Goal: Task Accomplishment & Management: Manage account settings

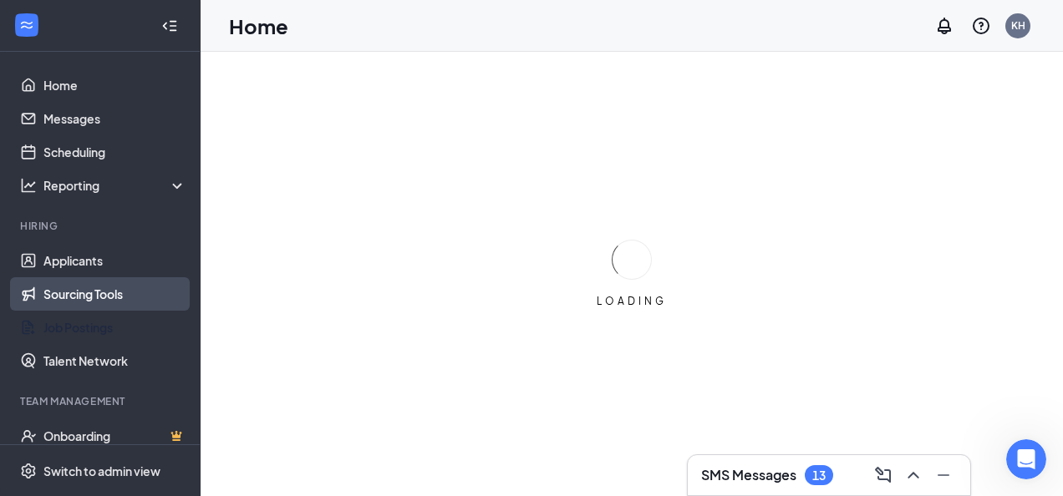
click at [80, 328] on ul "Applicants Sourcing Tools Job Postings Talent Network" at bounding box center [100, 311] width 200 height 134
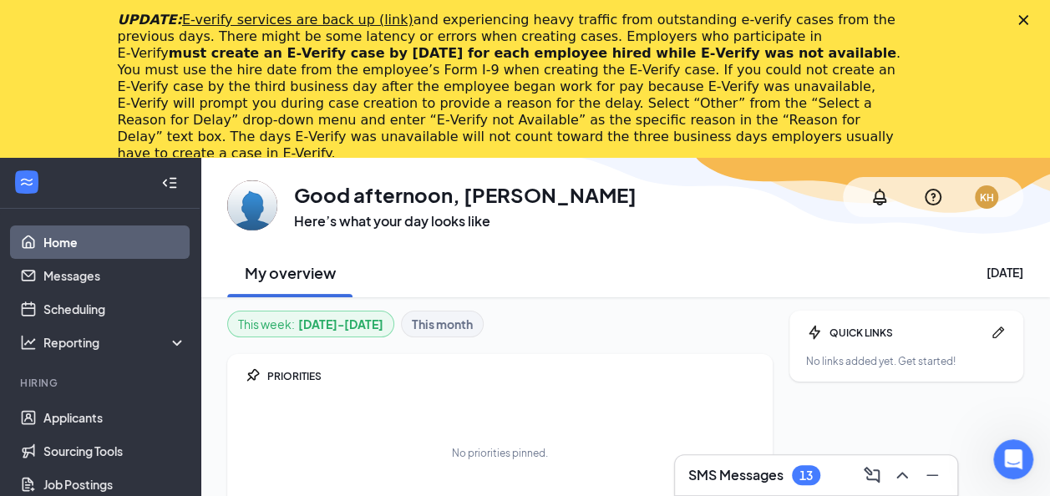
click at [1029, 18] on icon "Close" at bounding box center [1024, 20] width 10 height 10
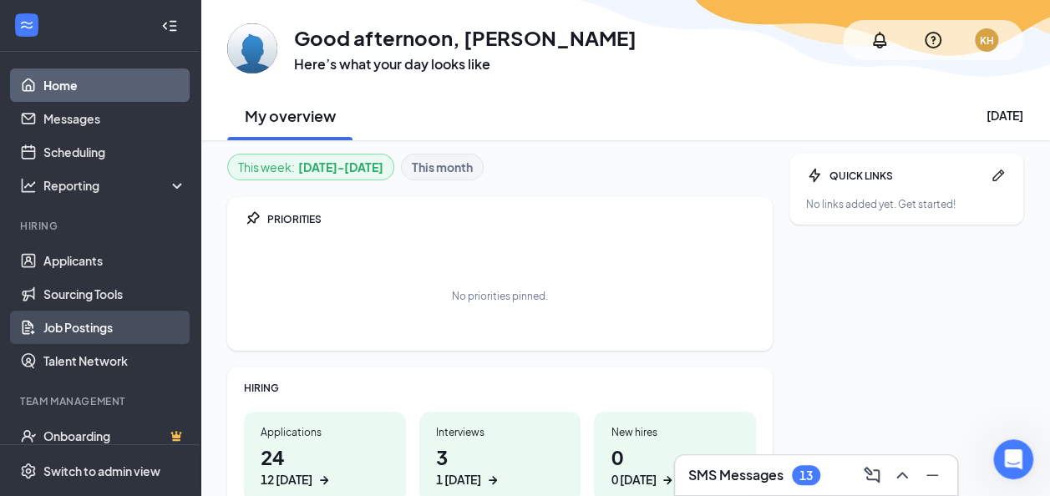
click at [89, 325] on link "Job Postings" at bounding box center [114, 327] width 143 height 33
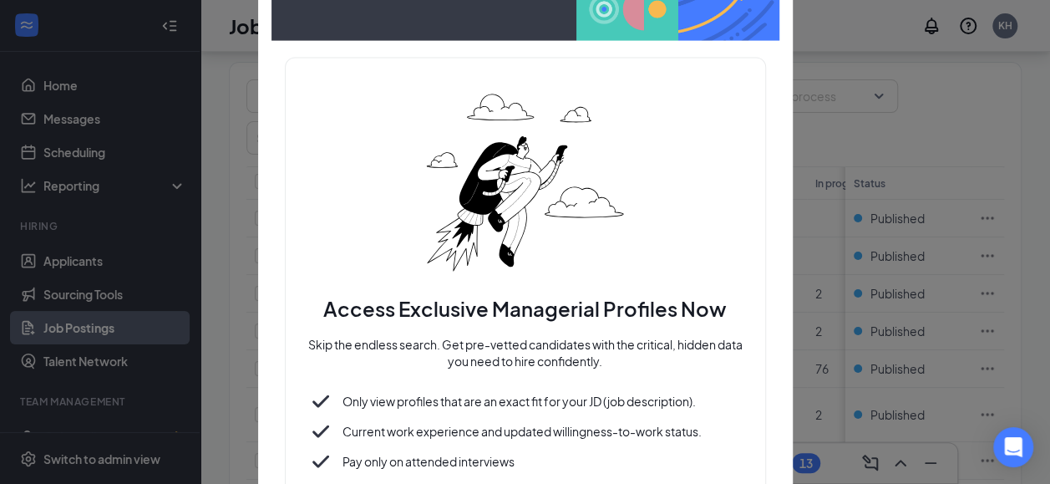
scroll to position [122, 0]
click at [730, 79] on div "Access Exclusive Managerial Profiles Now Skip the endless search. Get pre-vette…" at bounding box center [525, 307] width 481 height 499
click at [648, 61] on div "Access Exclusive Managerial Profiles Now Skip the endless search. Get pre-vette…" at bounding box center [525, 307] width 481 height 499
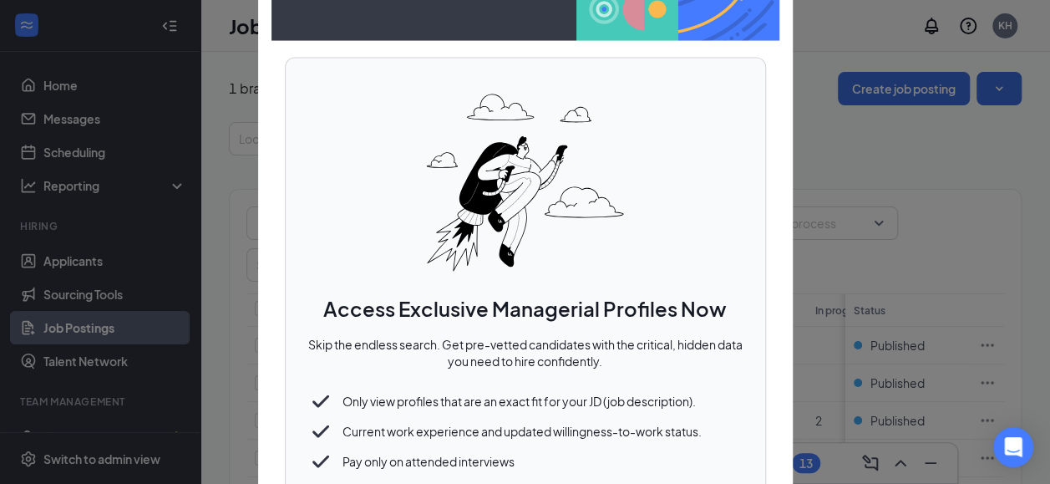
click at [740, 73] on div "Access Exclusive Managerial Profiles Now Skip the endless search. Get pre-vette…" at bounding box center [525, 307] width 481 height 499
drag, startPoint x: 740, startPoint y: 73, endPoint x: 722, endPoint y: 76, distance: 18.7
click at [722, 76] on div "Access Exclusive Managerial Profiles Now Skip the endless search. Get pre-vette…" at bounding box center [525, 307] width 481 height 499
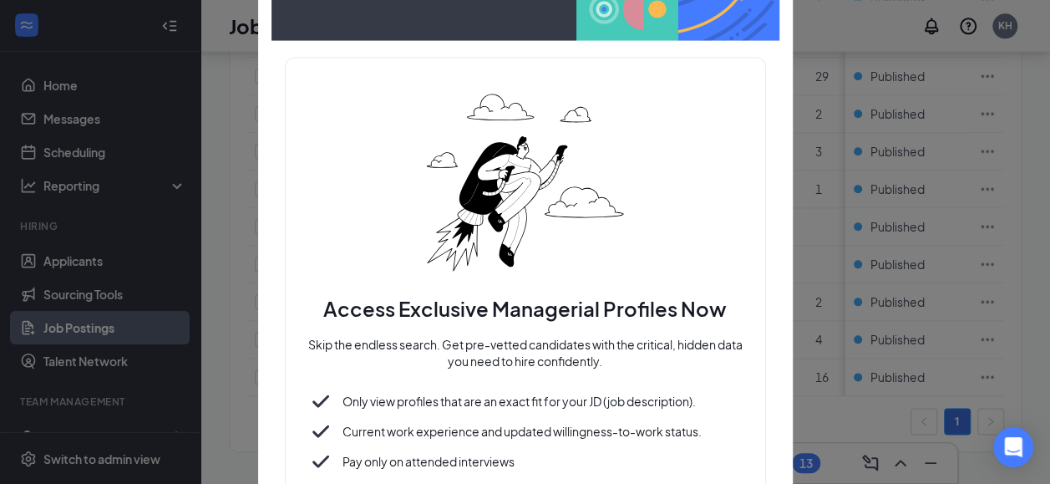
scroll to position [1121, 0]
drag, startPoint x: 742, startPoint y: 456, endPoint x: 783, endPoint y: 398, distance: 71.4
click at [783, 398] on div "Access Exclusive Managerial Profiles Now Skip the endless search. Get pre-vette…" at bounding box center [525, 242] width 535 height 683
drag, startPoint x: 783, startPoint y: 398, endPoint x: 789, endPoint y: 262, distance: 135.5
click at [789, 262] on div "Access Exclusive Managerial Profiles Now Skip the endless search. Get pre-vette…" at bounding box center [525, 242] width 535 height 683
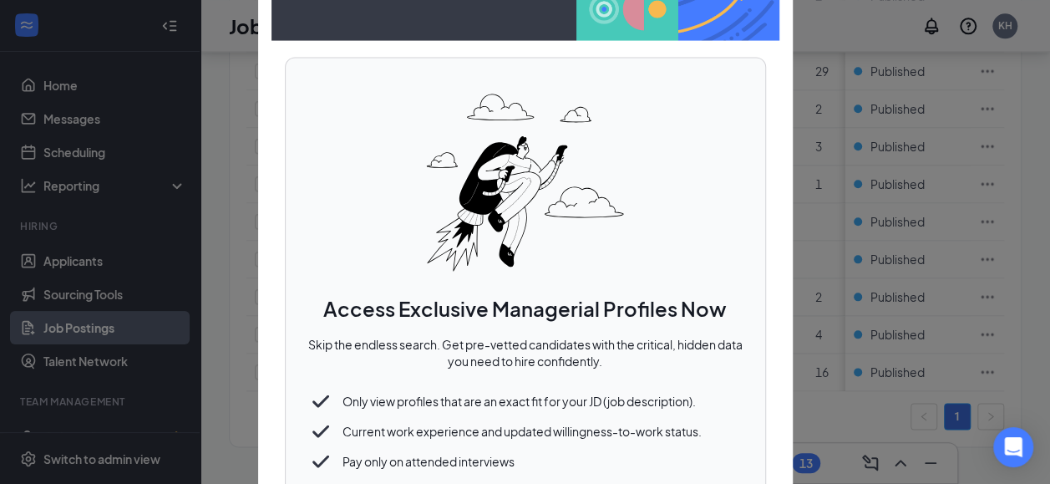
drag, startPoint x: 789, startPoint y: 262, endPoint x: 746, endPoint y: 170, distance: 102.1
click at [746, 170] on div "Access Exclusive Managerial Profiles Now Skip the endless search. Get pre-vette…" at bounding box center [525, 242] width 535 height 683
drag, startPoint x: 746, startPoint y: 170, endPoint x: 646, endPoint y: 137, distance: 105.4
click at [646, 137] on div "Access Exclusive Managerial Profiles Now Skip the endless search. Get pre-vette…" at bounding box center [525, 307] width 481 height 499
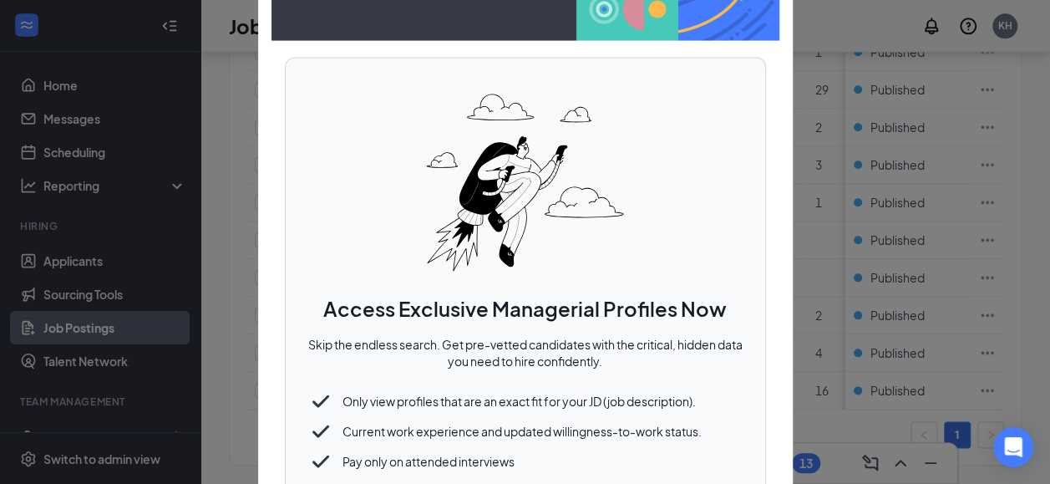
scroll to position [1099, 9]
click at [467, 229] on img at bounding box center [525, 183] width 209 height 209
click at [410, 174] on div "Access Exclusive Managerial Profiles Now Skip the endless search. Get pre-vette…" at bounding box center [525, 307] width 481 height 499
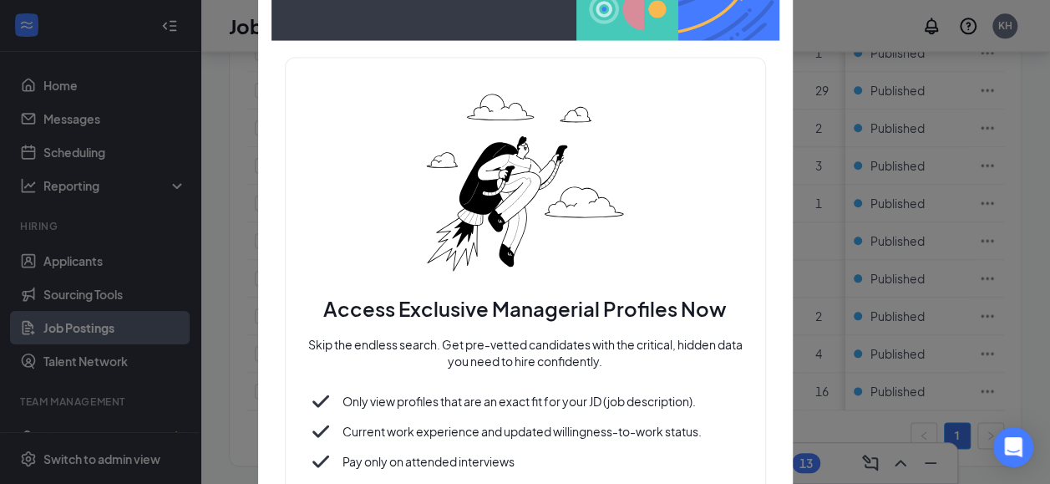
click at [406, 401] on p "Only view profiles that are an exact fit for your JD (job description)." at bounding box center [512, 401] width 367 height 17
click at [460, 401] on p "Only view profiles that are an exact fit for your JD (job description)." at bounding box center [512, 401] width 367 height 17
click at [711, 426] on div "Current work experience and updated willingness-to-work status." at bounding box center [526, 431] width 440 height 30
click at [750, 418] on div "Access Exclusive Managerial Profiles Now Skip the endless search. Get pre-vette…" at bounding box center [525, 307] width 481 height 499
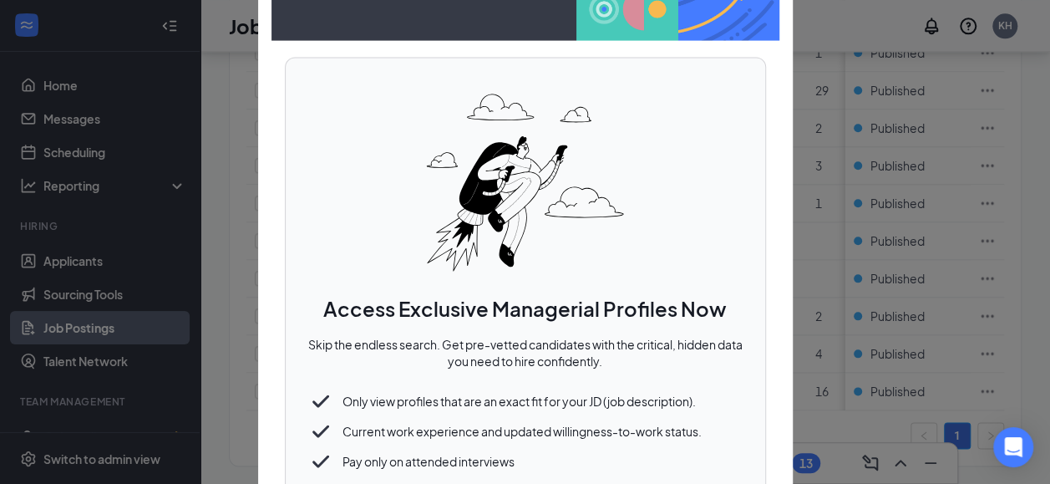
drag, startPoint x: 760, startPoint y: 423, endPoint x: 690, endPoint y: 145, distance: 287.0
click at [690, 145] on div "Access Exclusive Managerial Profiles Now Skip the endless search. Get pre-vette…" at bounding box center [525, 307] width 481 height 499
click at [684, 61] on div "Access Exclusive Managerial Profiles Now Skip the endless search. Get pre-vette…" at bounding box center [525, 307] width 481 height 499
click at [45, 80] on div at bounding box center [525, 242] width 1050 height 484
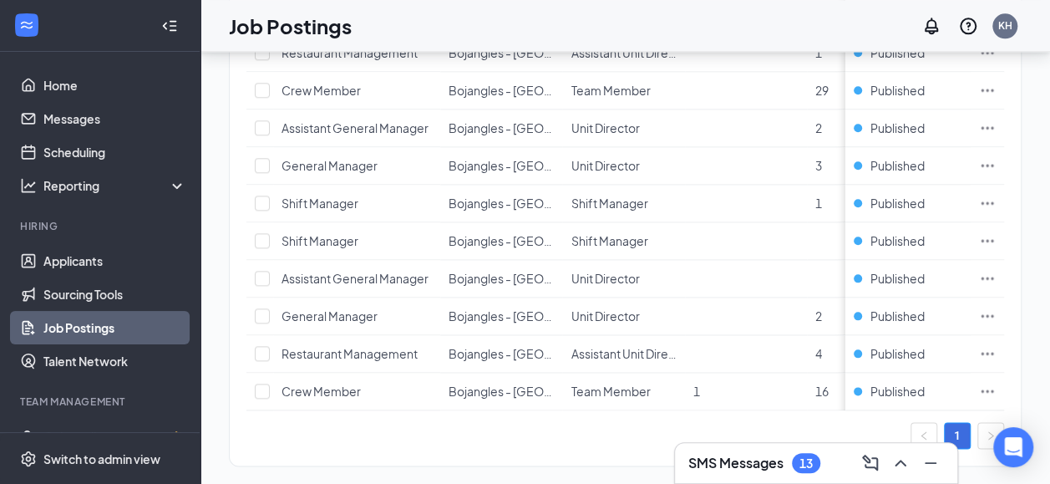
click at [83, 326] on link "Job Postings" at bounding box center [114, 327] width 143 height 33
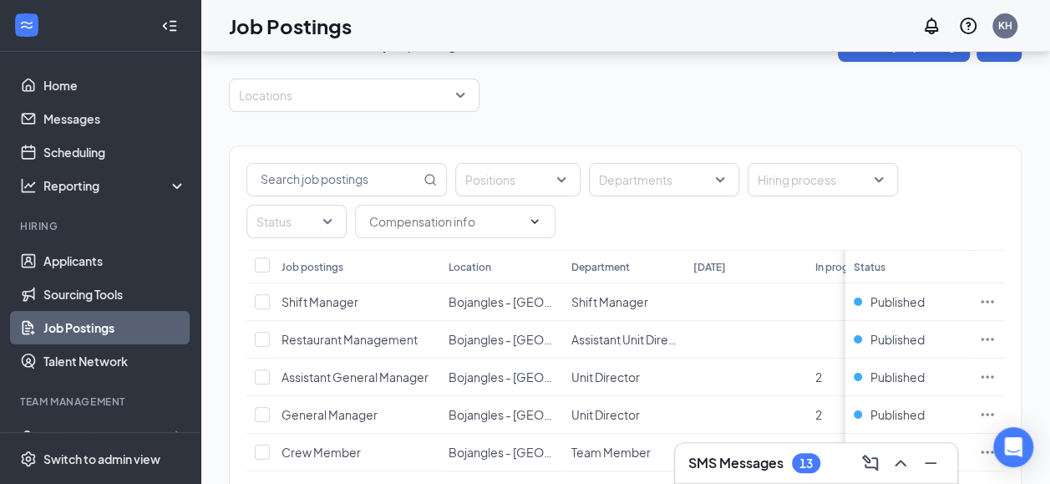
scroll to position [40, 9]
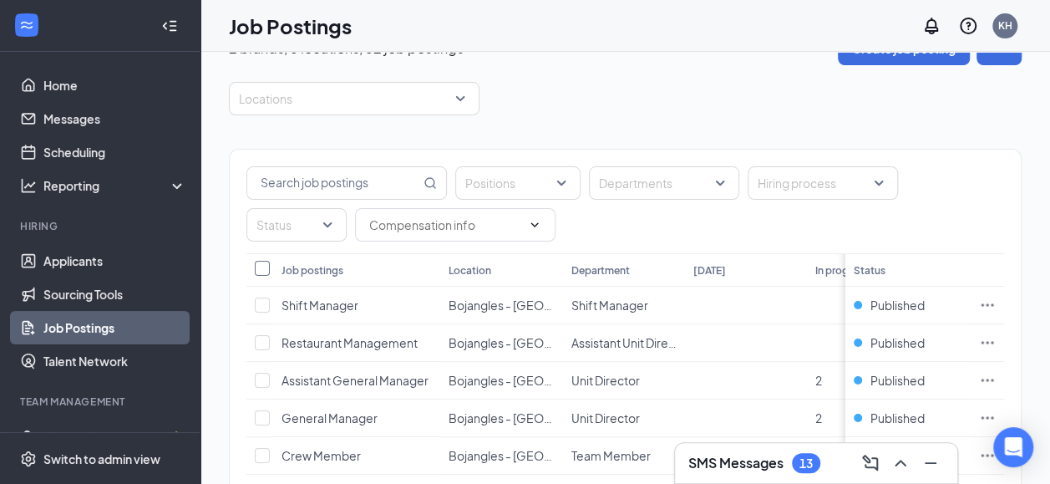
click at [255, 268] on input "Select all" at bounding box center [262, 268] width 15 height 15
checkbox input "true"
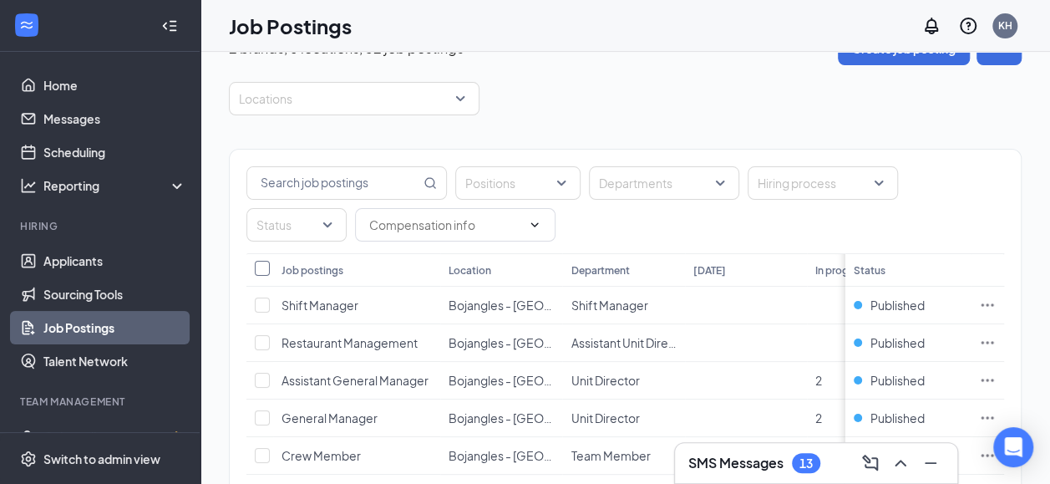
checkbox input "true"
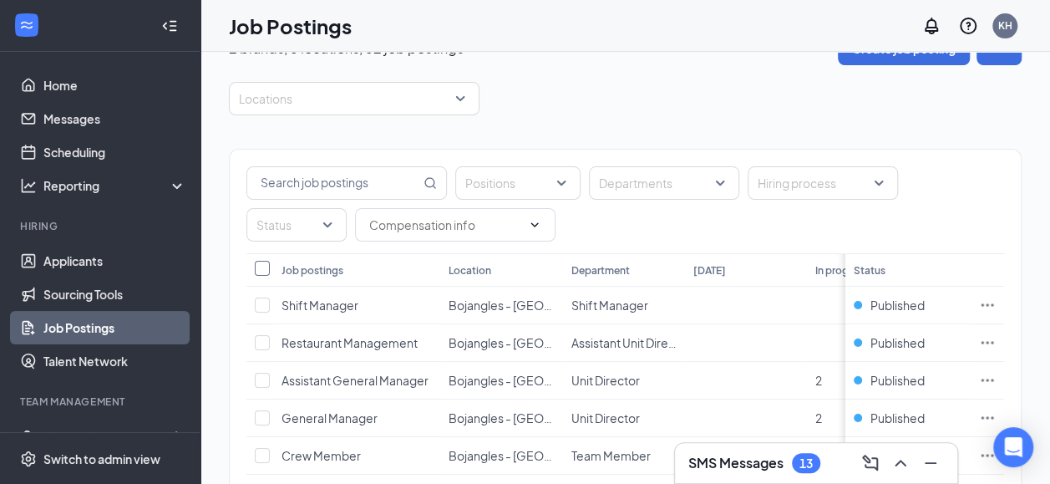
checkbox input "true"
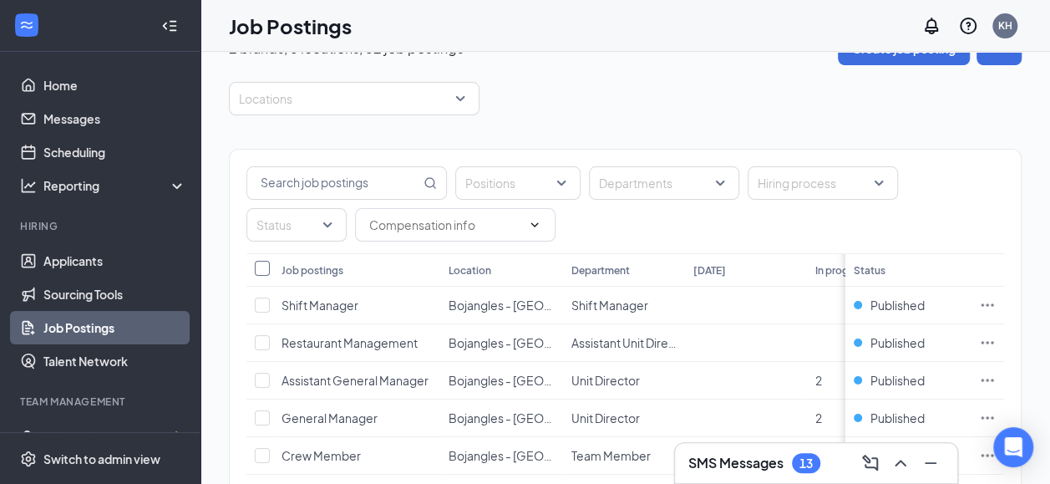
checkbox input "true"
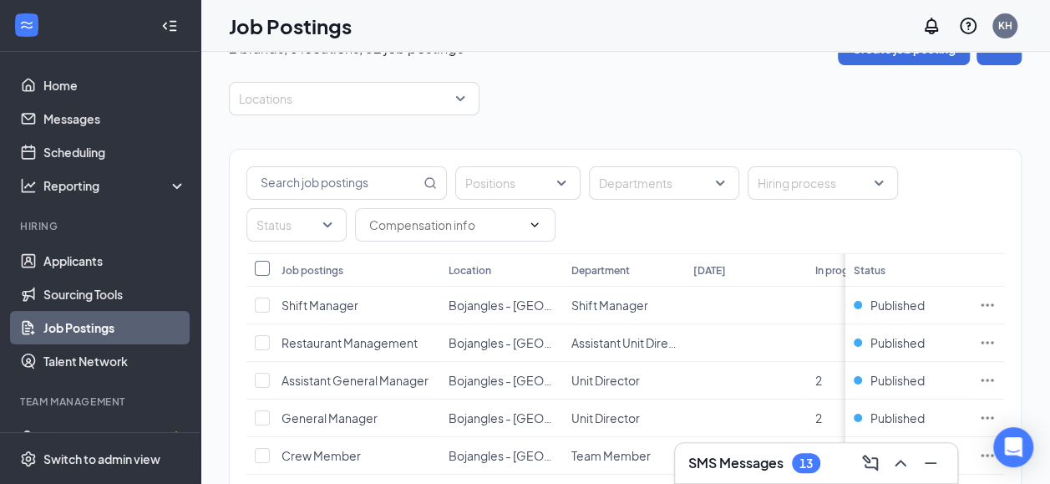
checkbox input "true"
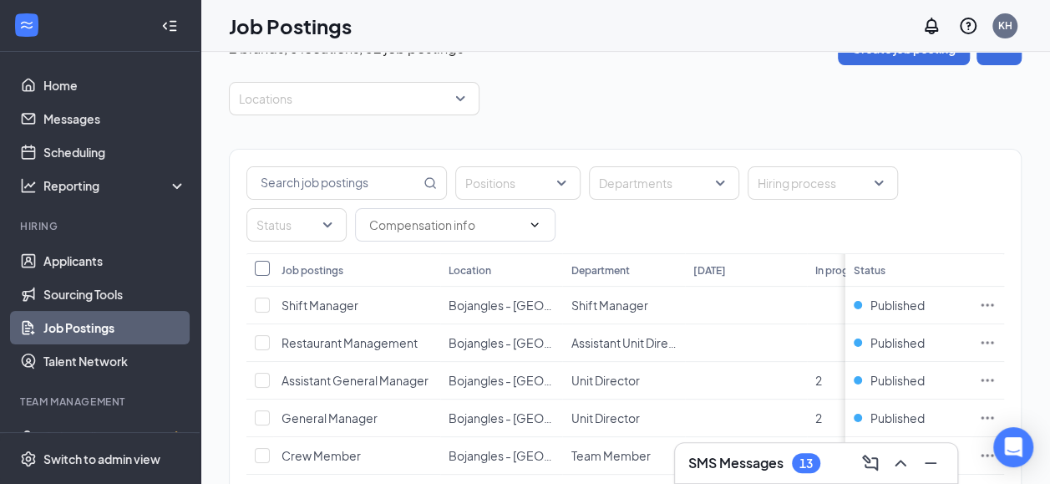
checkbox input "true"
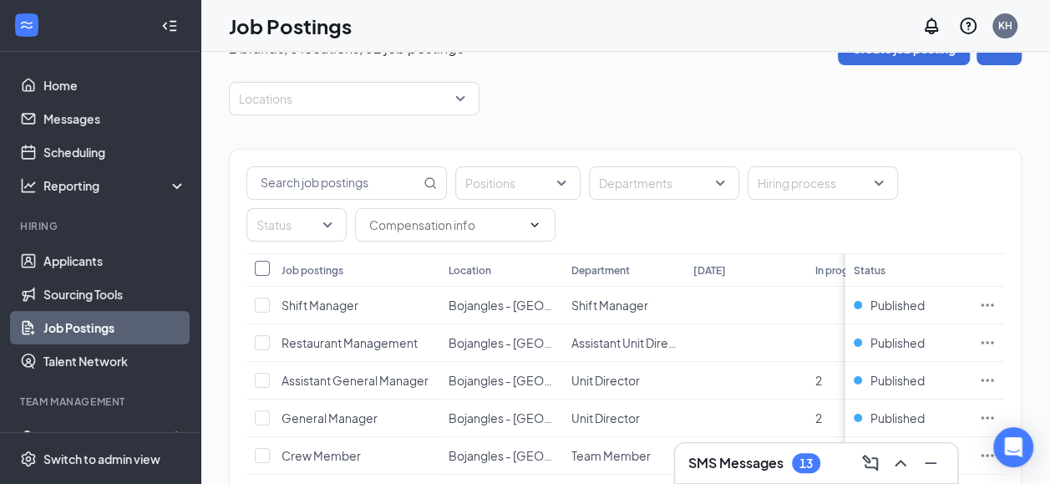
checkbox input "true"
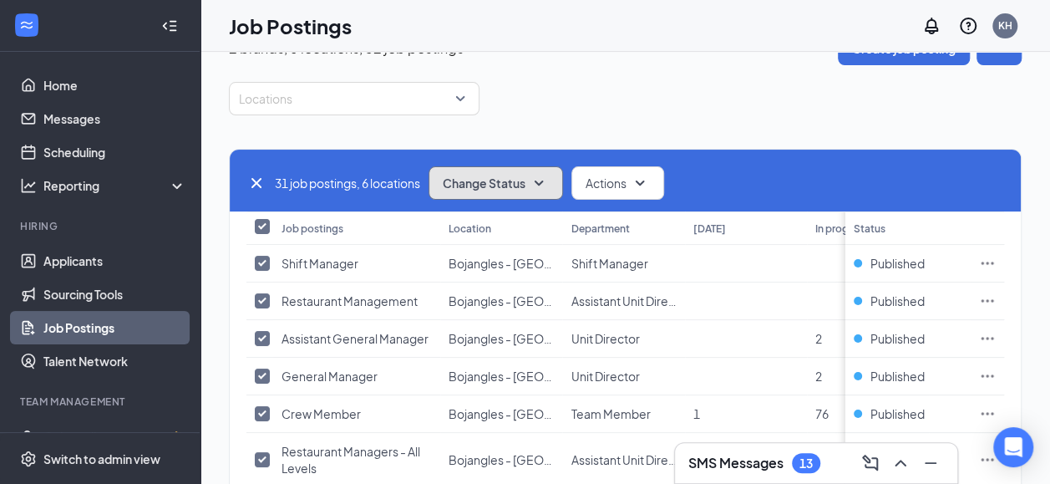
click at [530, 174] on icon "SmallChevronDown" at bounding box center [539, 183] width 20 height 20
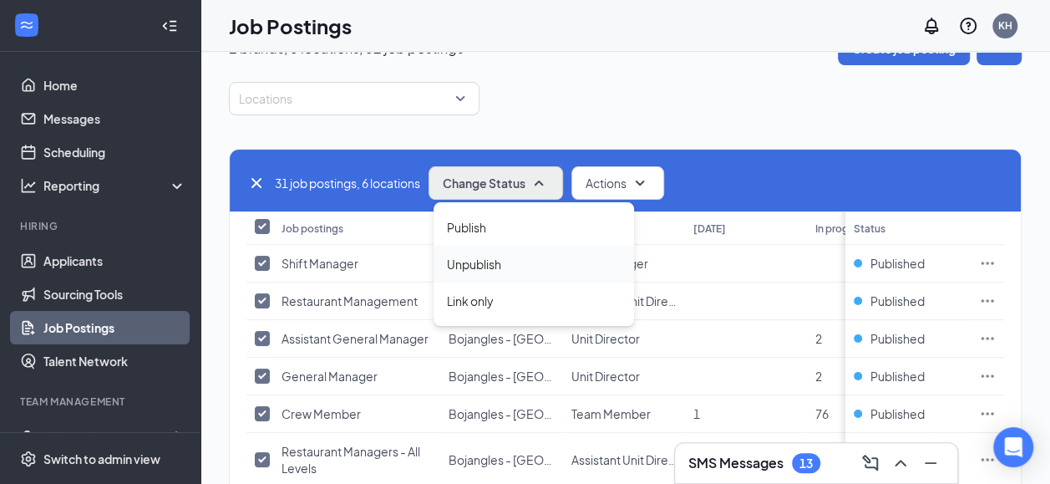
click at [473, 267] on span "Unpublish" at bounding box center [474, 264] width 54 height 18
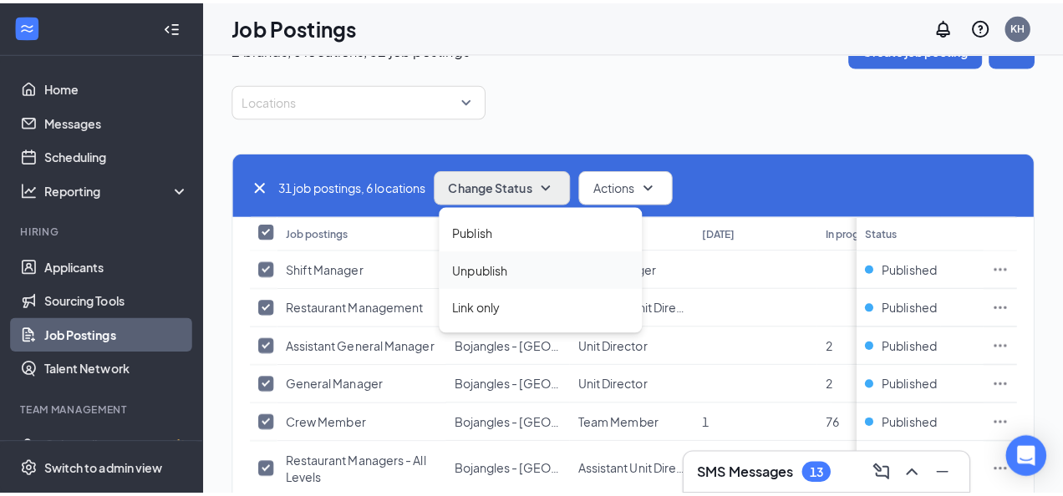
scroll to position [40, 0]
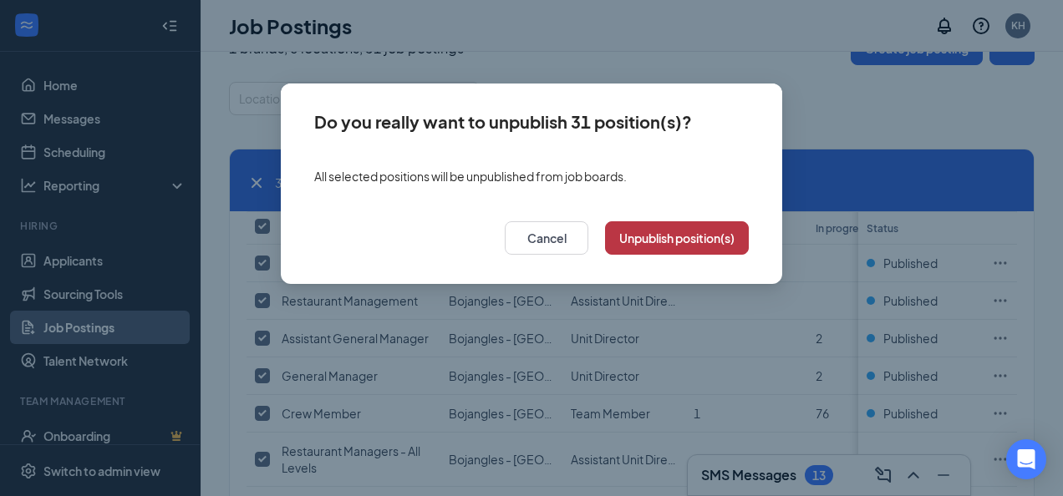
click at [673, 238] on button "Unpublish position(s)" at bounding box center [677, 237] width 144 height 33
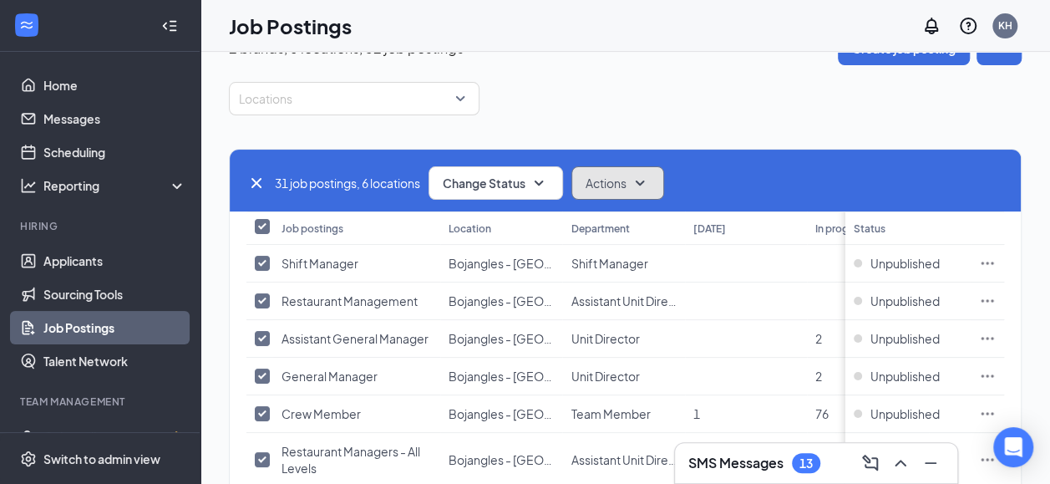
click at [645, 180] on icon "SmallChevronDown" at bounding box center [640, 182] width 9 height 5
click at [648, 180] on icon "SmallChevronUp" at bounding box center [640, 183] width 20 height 20
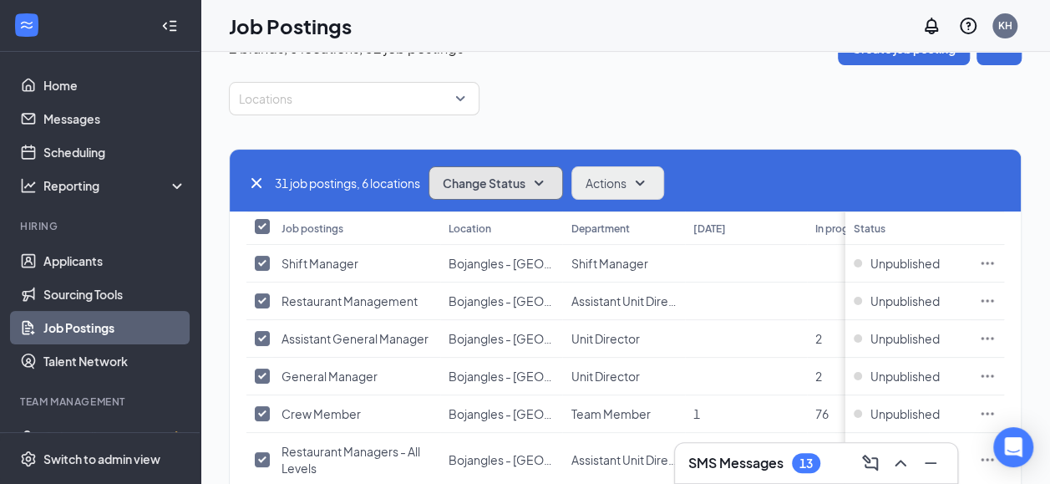
click at [544, 180] on icon "SmallChevronDown" at bounding box center [539, 182] width 9 height 5
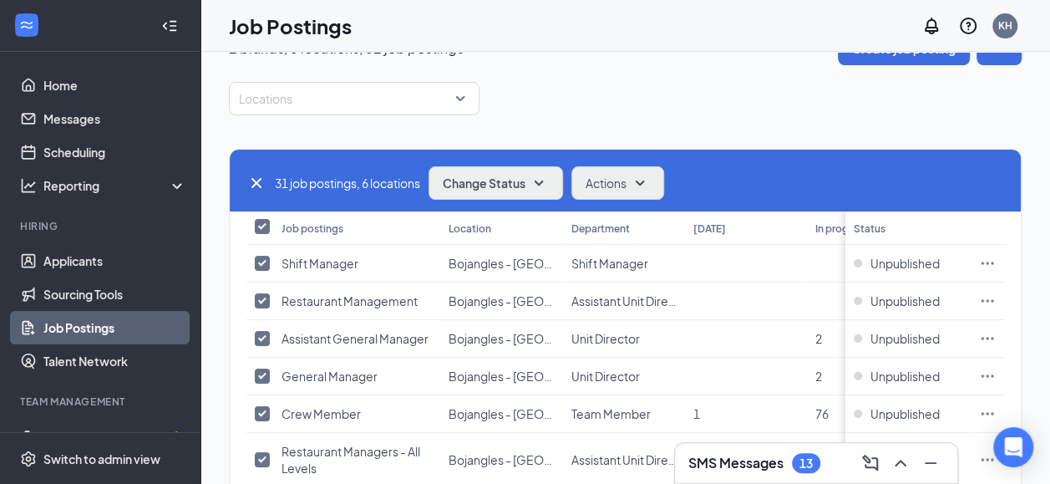
click at [258, 182] on icon "Cross" at bounding box center [257, 183] width 20 height 20
checkbox input "false"
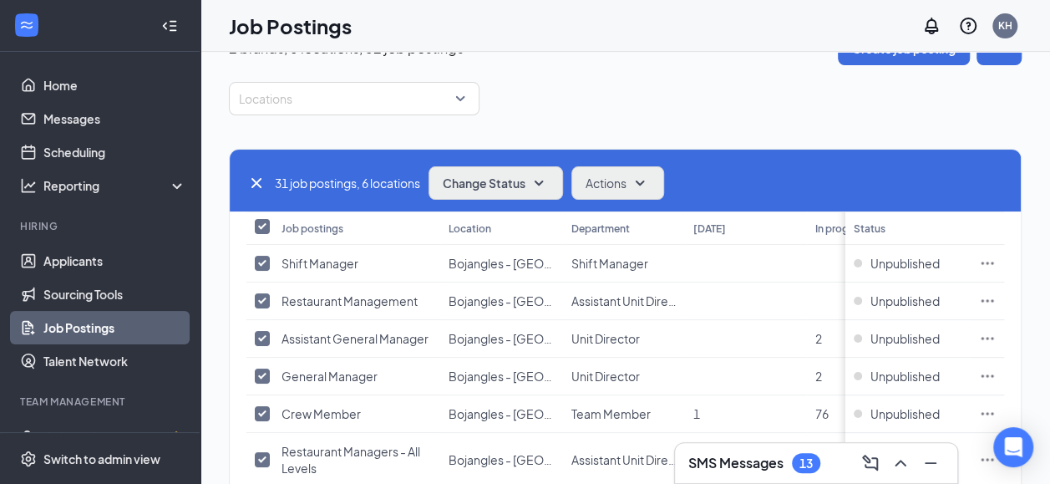
checkbox input "false"
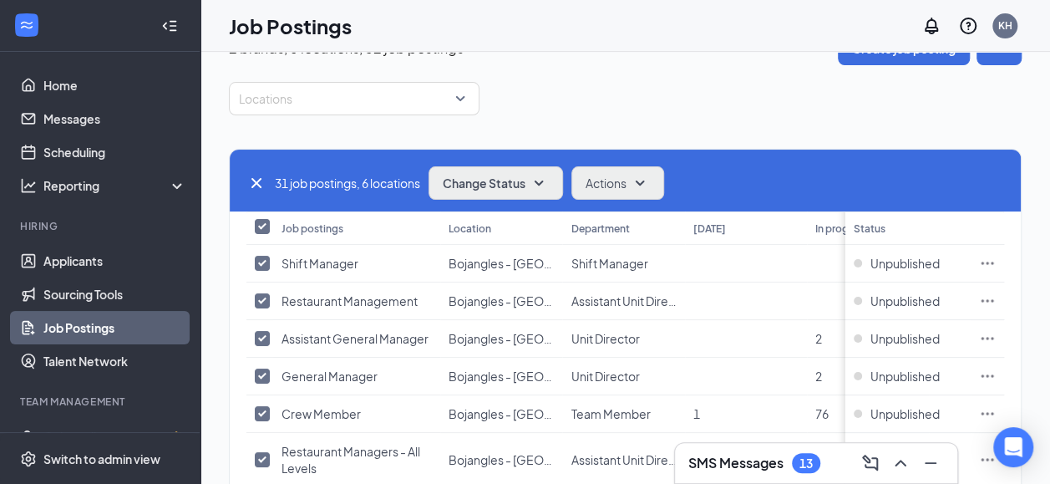
checkbox input "false"
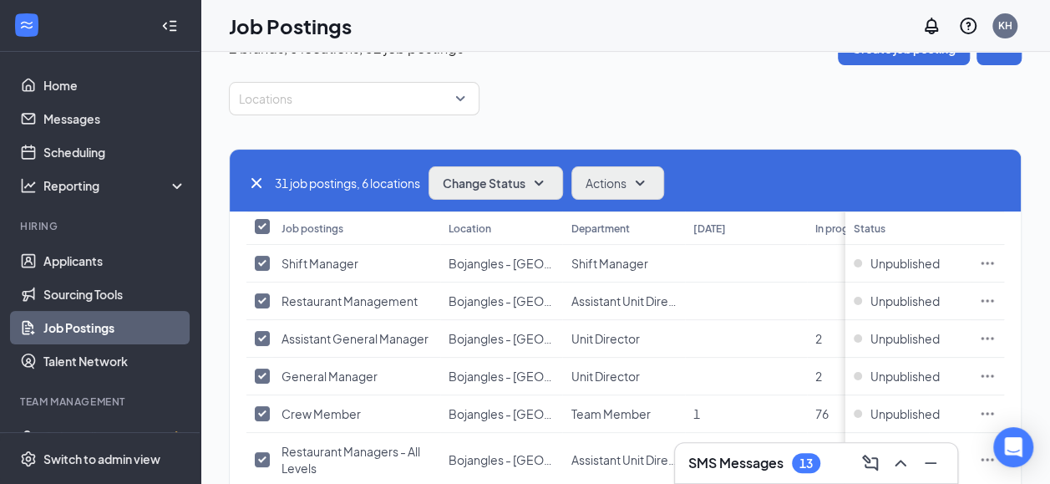
checkbox input "false"
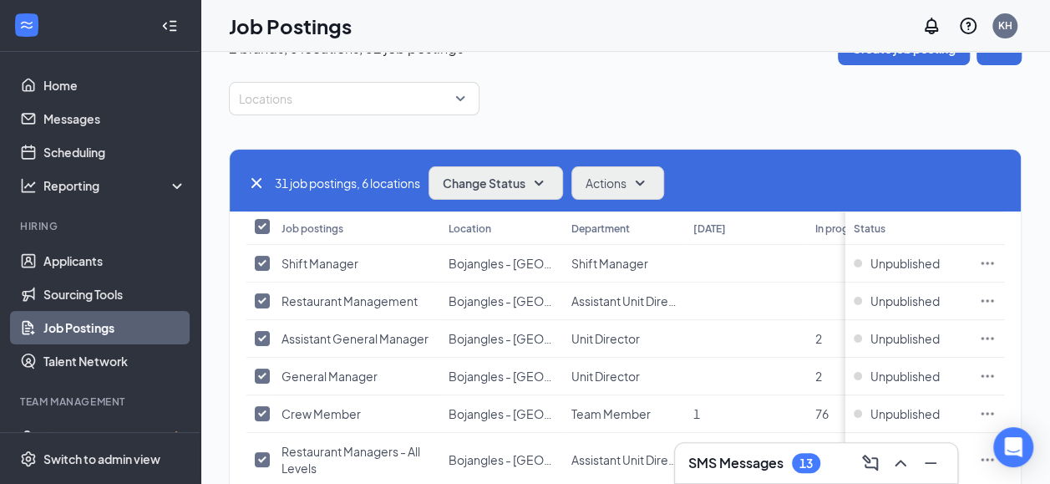
checkbox input "false"
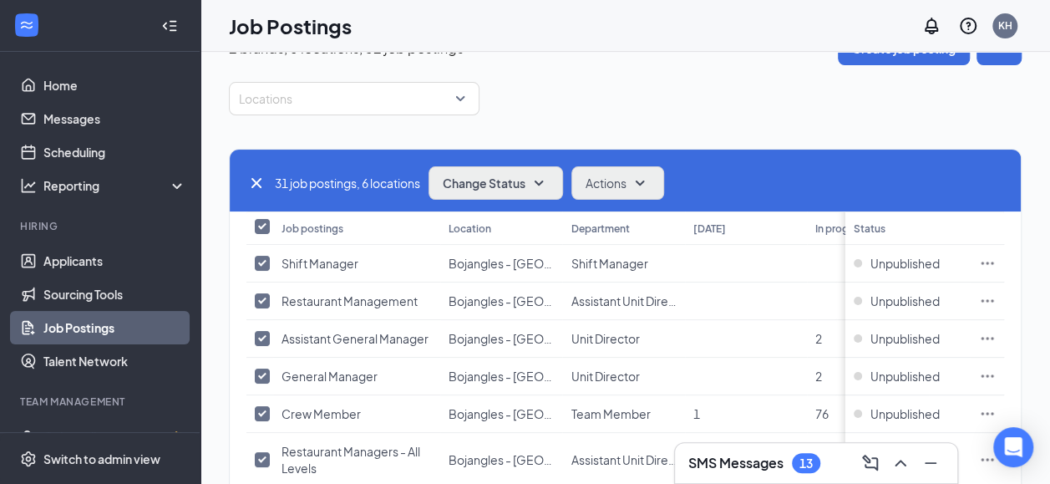
checkbox input "false"
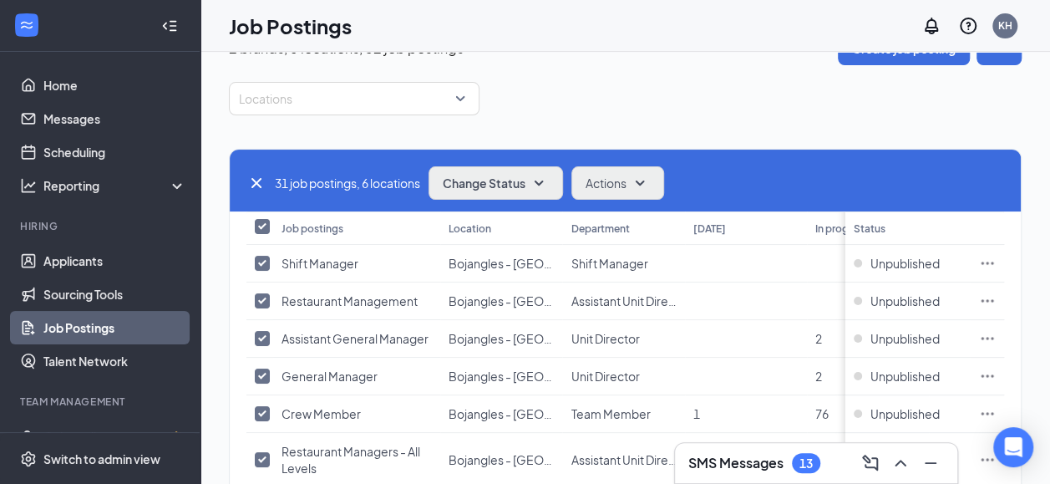
checkbox input "false"
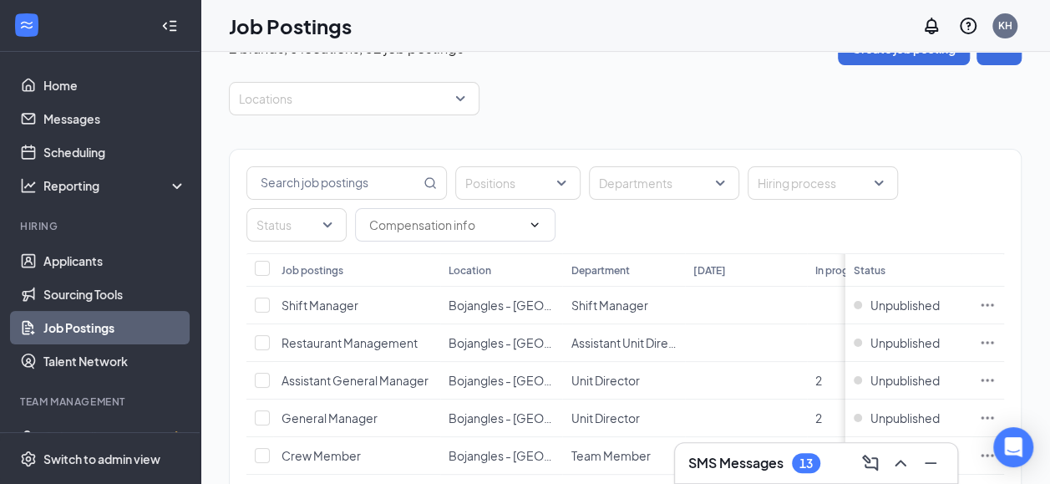
click at [89, 325] on link "Job Postings" at bounding box center [114, 327] width 143 height 33
click at [262, 267] on input "Select all" at bounding box center [262, 268] width 15 height 15
checkbox input "true"
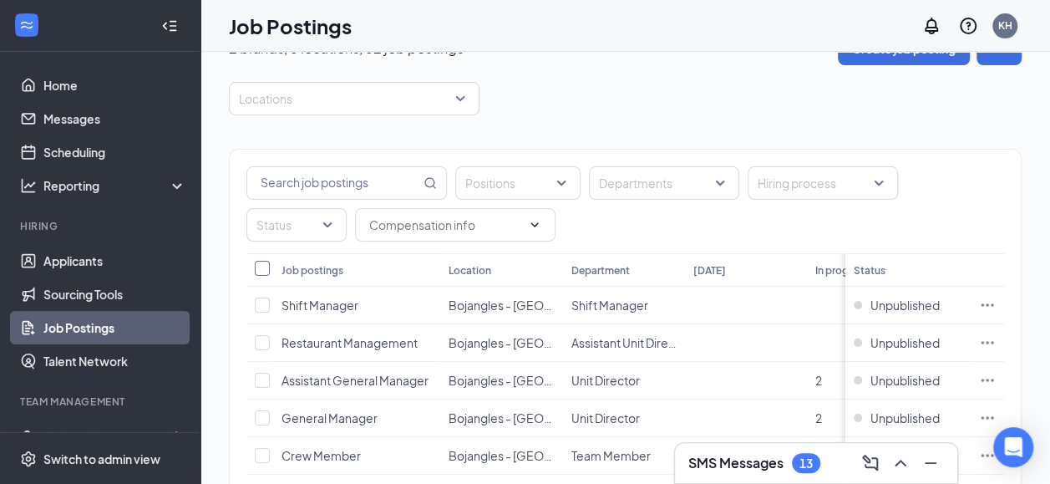
checkbox input "true"
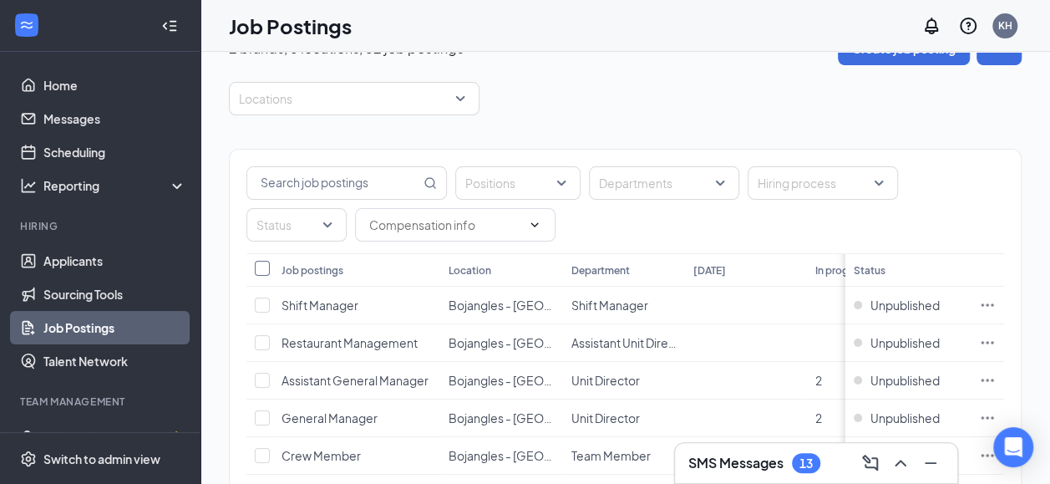
checkbox input "true"
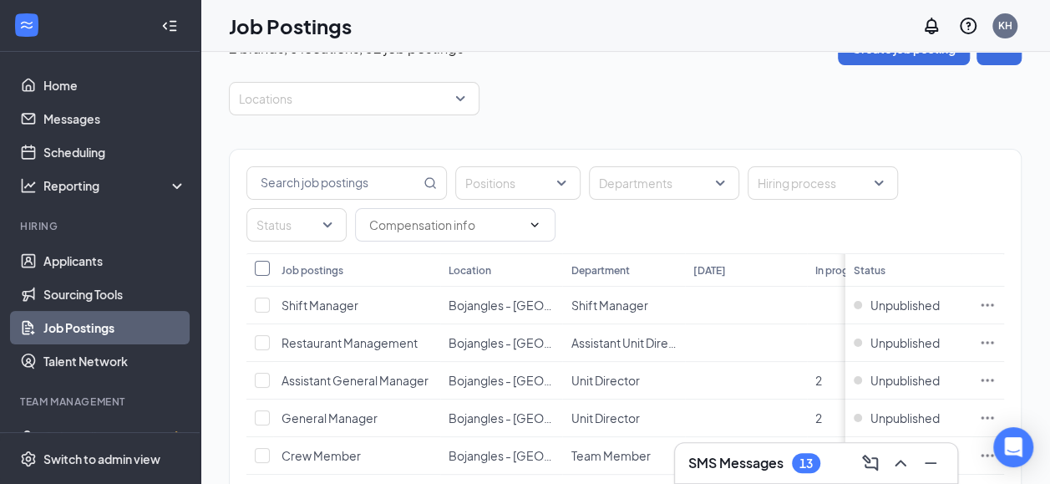
checkbox input "true"
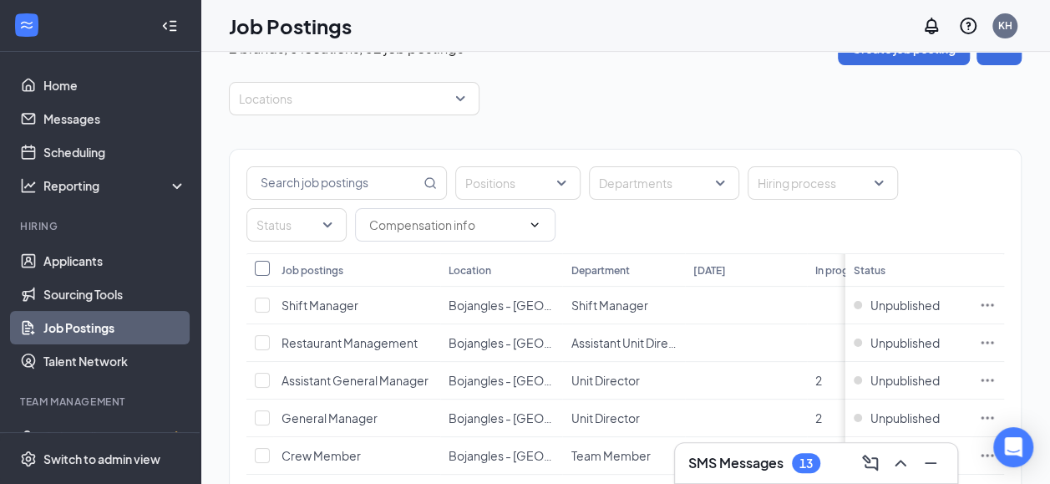
checkbox input "true"
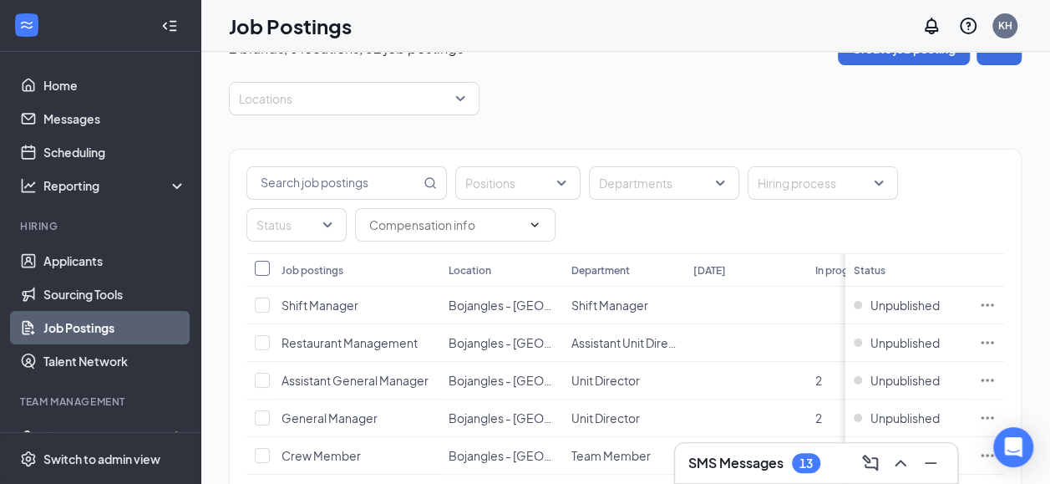
checkbox input "true"
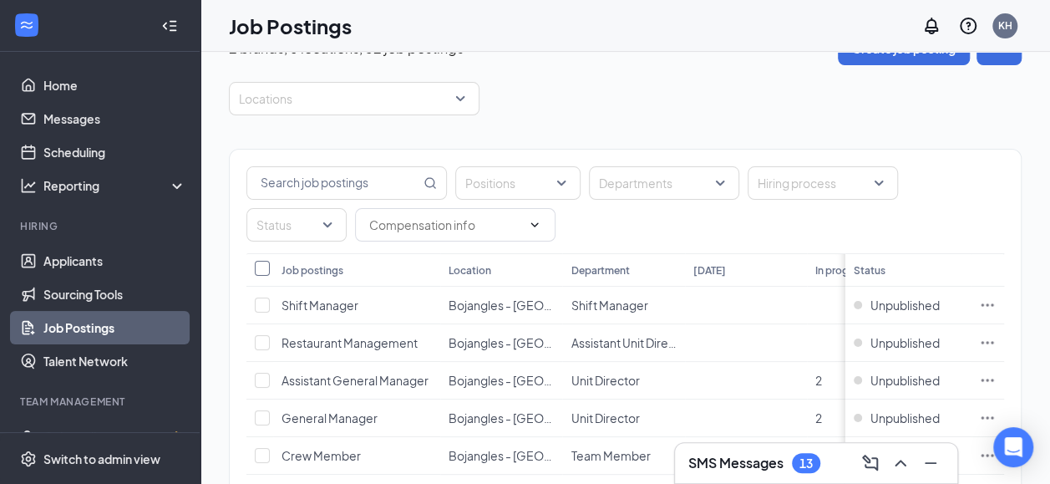
checkbox input "true"
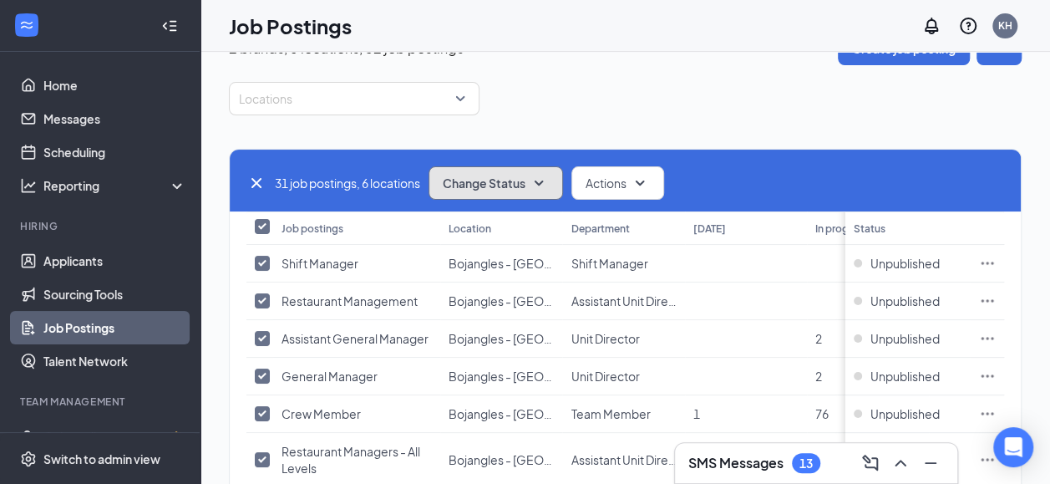
click at [549, 175] on icon "SmallChevronDown" at bounding box center [539, 183] width 20 height 20
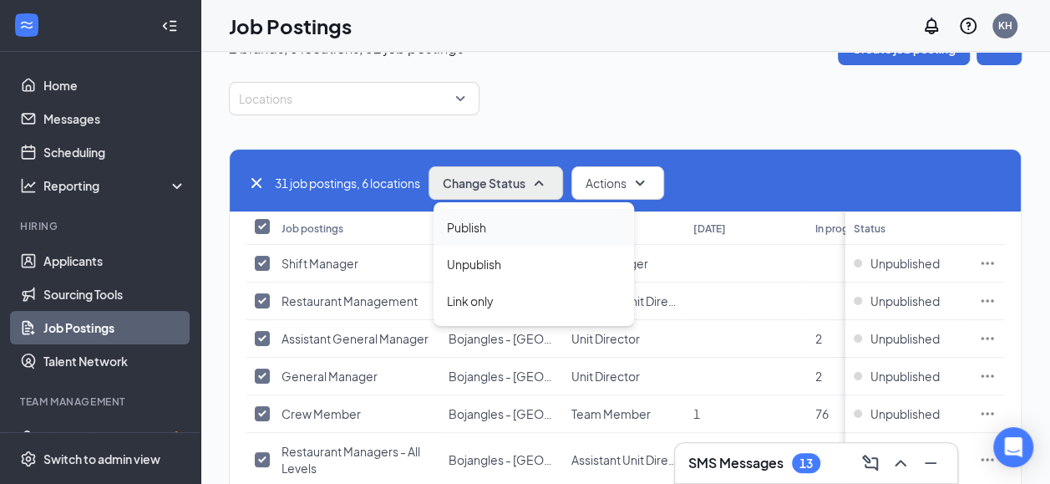
click at [471, 224] on span "Publish" at bounding box center [466, 227] width 39 height 18
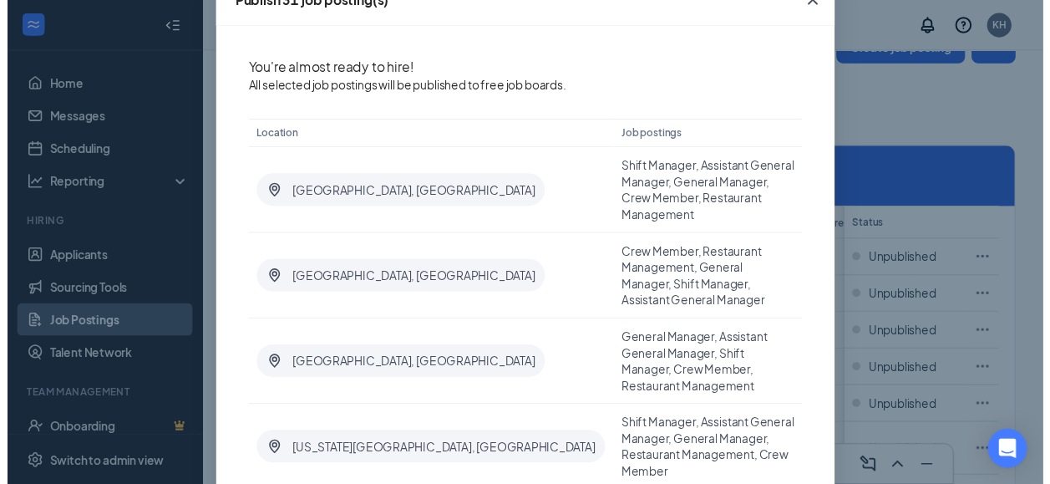
scroll to position [214, 0]
